Goal: Task Accomplishment & Management: Manage account settings

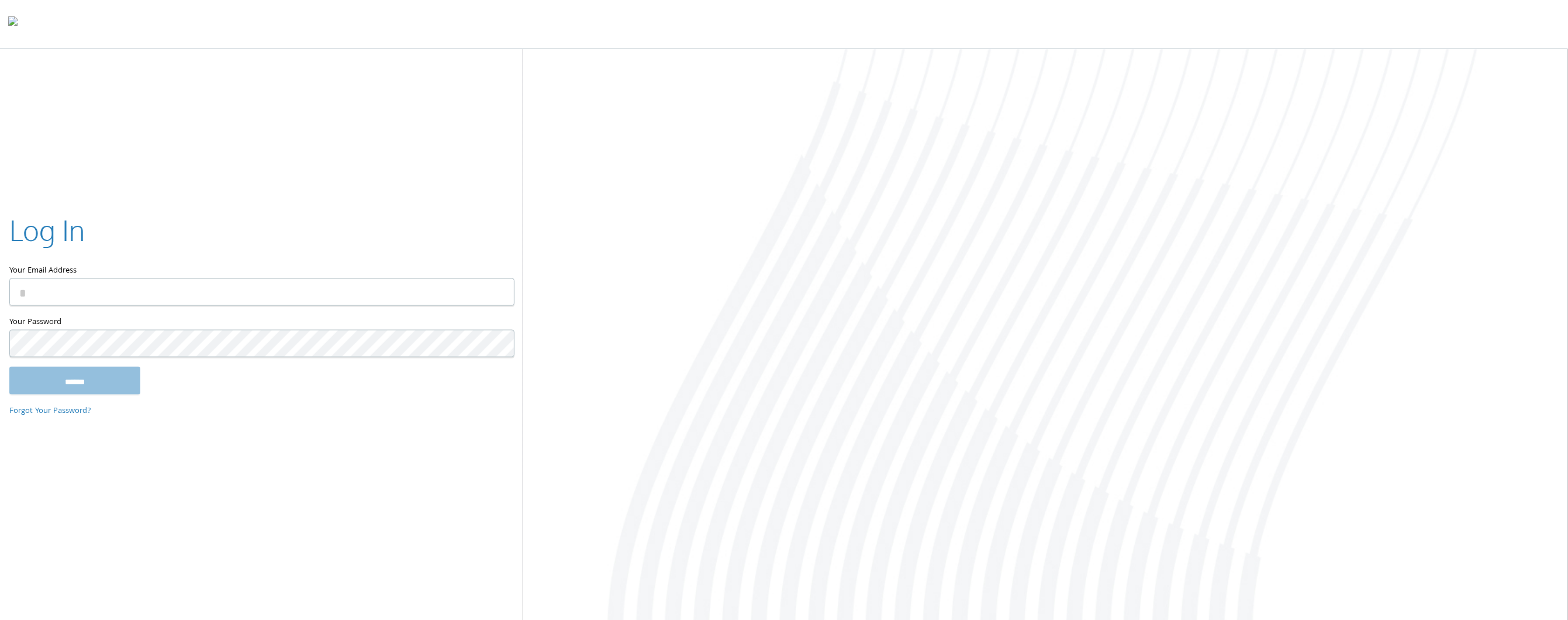
type input "**********"
click at [105, 378] on input "******" at bounding box center [75, 380] width 131 height 28
type input "**********"
